Goal: Information Seeking & Learning: Learn about a topic

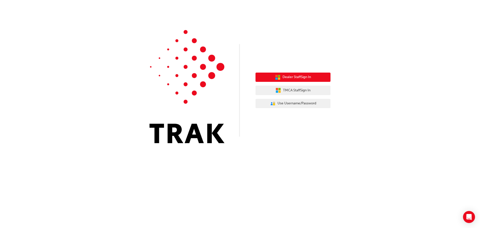
click at [260, 79] on button "Dealer Staff Sign In" at bounding box center [293, 78] width 75 height 10
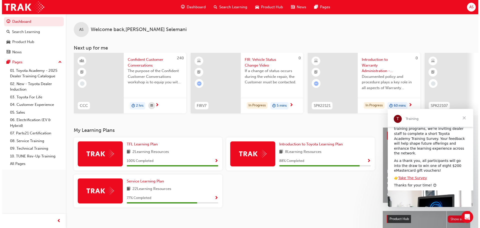
scroll to position [53, 0]
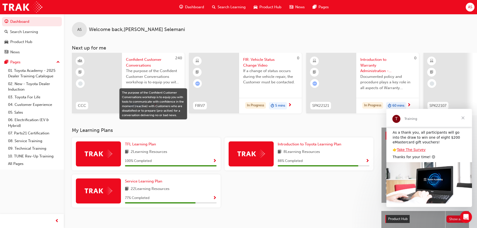
click at [164, 82] on span "The purpose of the Confident Customer Conversations workshop is to equip you wi…" at bounding box center [153, 76] width 55 height 17
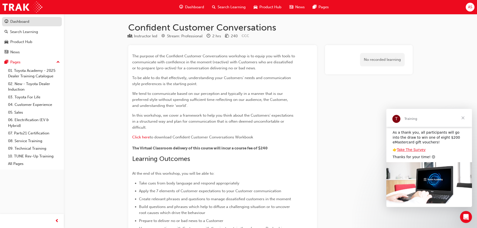
click at [22, 25] on link "Dashboard" at bounding box center [32, 21] width 60 height 9
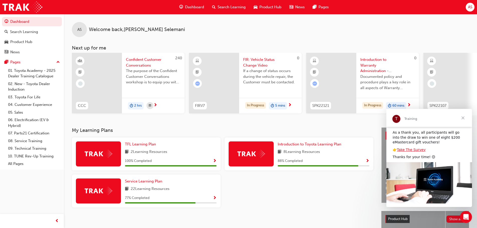
click at [463, 118] on span "Close" at bounding box center [463, 118] width 18 height 18
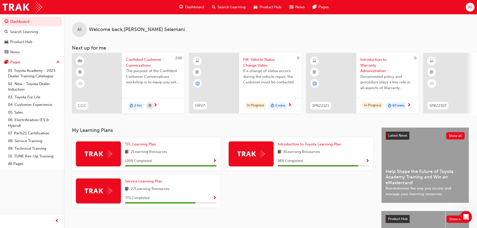
click at [467, 79] on div at bounding box center [448, 83] width 50 height 61
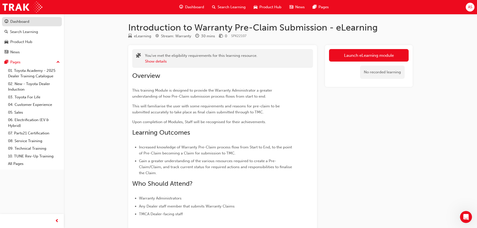
click at [37, 24] on div "Dashboard" at bounding box center [32, 22] width 55 height 6
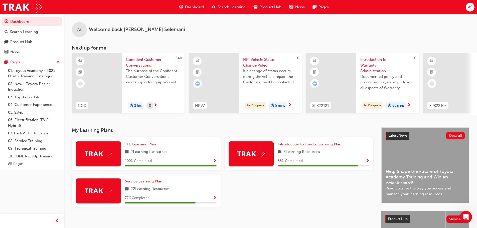
scroll to position [0, 297]
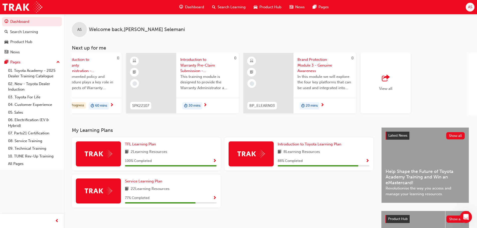
click at [440, 114] on div "View all" at bounding box center [416, 84] width 113 height 63
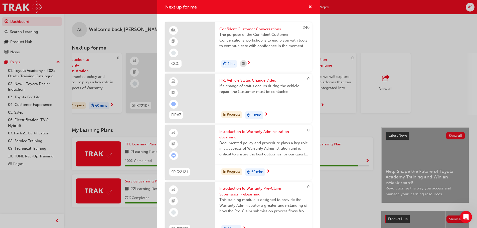
click at [435, 114] on div "Next up for me 240 CCC Confident Customer Conversations The purpose of the Conf…" at bounding box center [238, 114] width 477 height 228
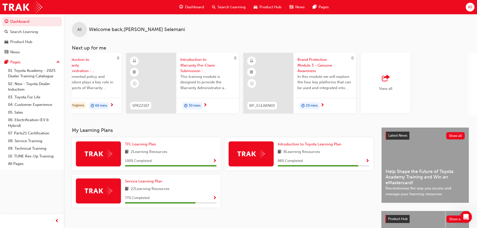
click at [382, 92] on div "View all" at bounding box center [385, 83] width 50 height 61
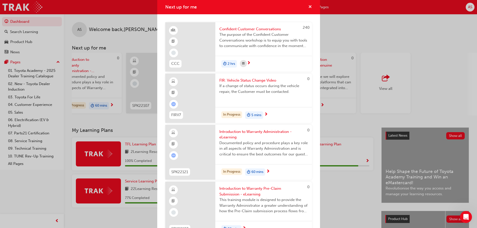
click at [308, 6] on span "cross-icon" at bounding box center [310, 7] width 4 height 5
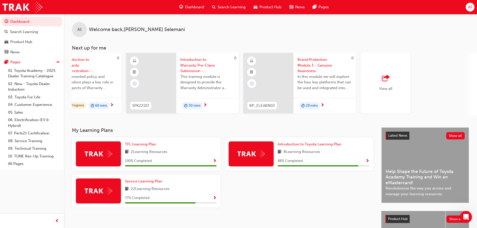
click at [386, 69] on div "View all" at bounding box center [385, 83] width 50 height 61
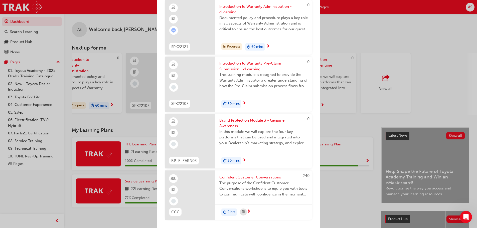
scroll to position [127, 0]
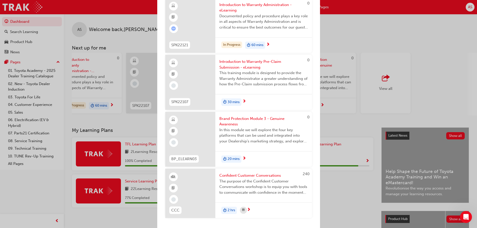
click at [332, 11] on div "Next up for me 240 CCC Confident Customer Conversations The purpose of the Conf…" at bounding box center [238, 114] width 477 height 228
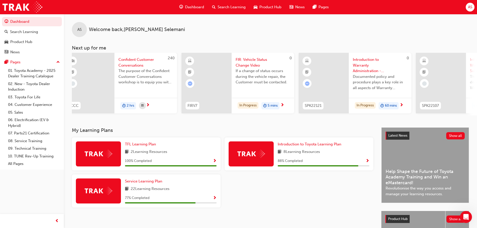
scroll to position [0, 0]
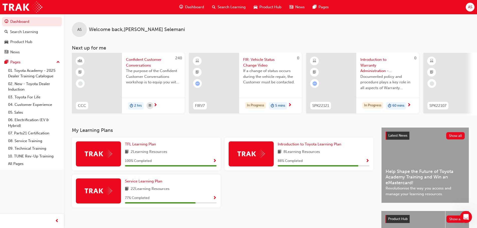
click at [43, 174] on div "Dashboard Search Learning Product Hub News Pages Pages 01. Toyota Academy - 202…" at bounding box center [32, 107] width 64 height 215
click at [49, 155] on link "10. TUNE Rev-Up Training" at bounding box center [34, 156] width 56 height 8
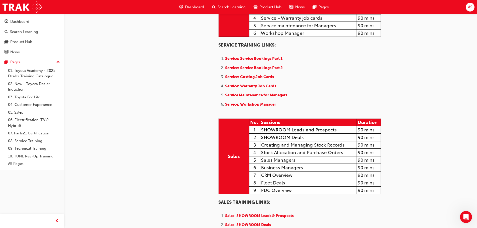
scroll to position [475, 0]
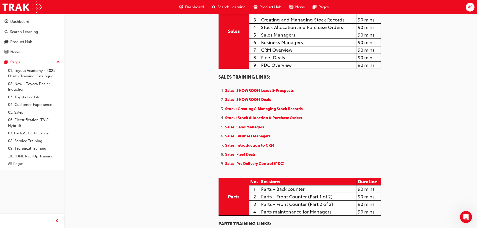
click at [276, 69] on img at bounding box center [299, 31] width 163 height 76
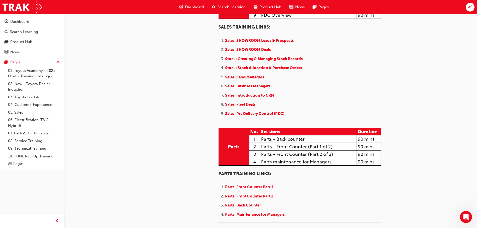
click at [232, 79] on span "Sales: Sales Managers" at bounding box center [244, 77] width 39 height 5
click at [229, 79] on span "Sales: Sales Managers" at bounding box center [244, 77] width 39 height 5
